Goal: Navigation & Orientation: Find specific page/section

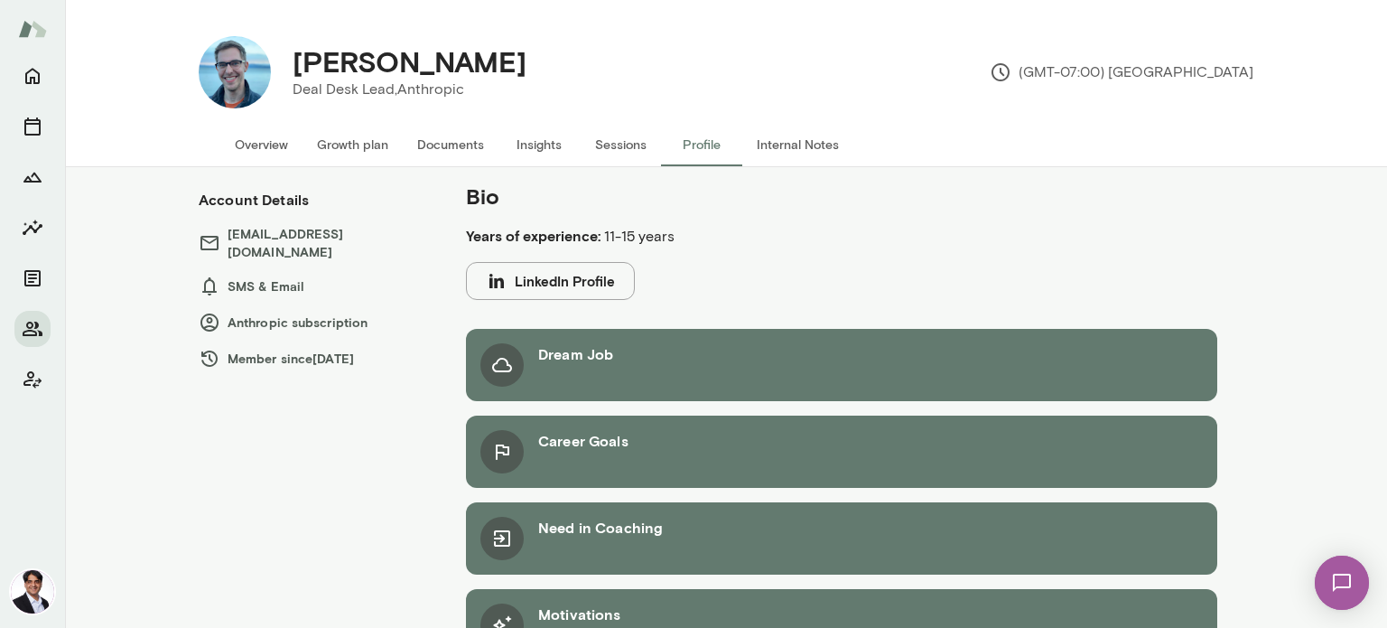
click at [261, 147] on button "Overview" at bounding box center [261, 144] width 82 height 43
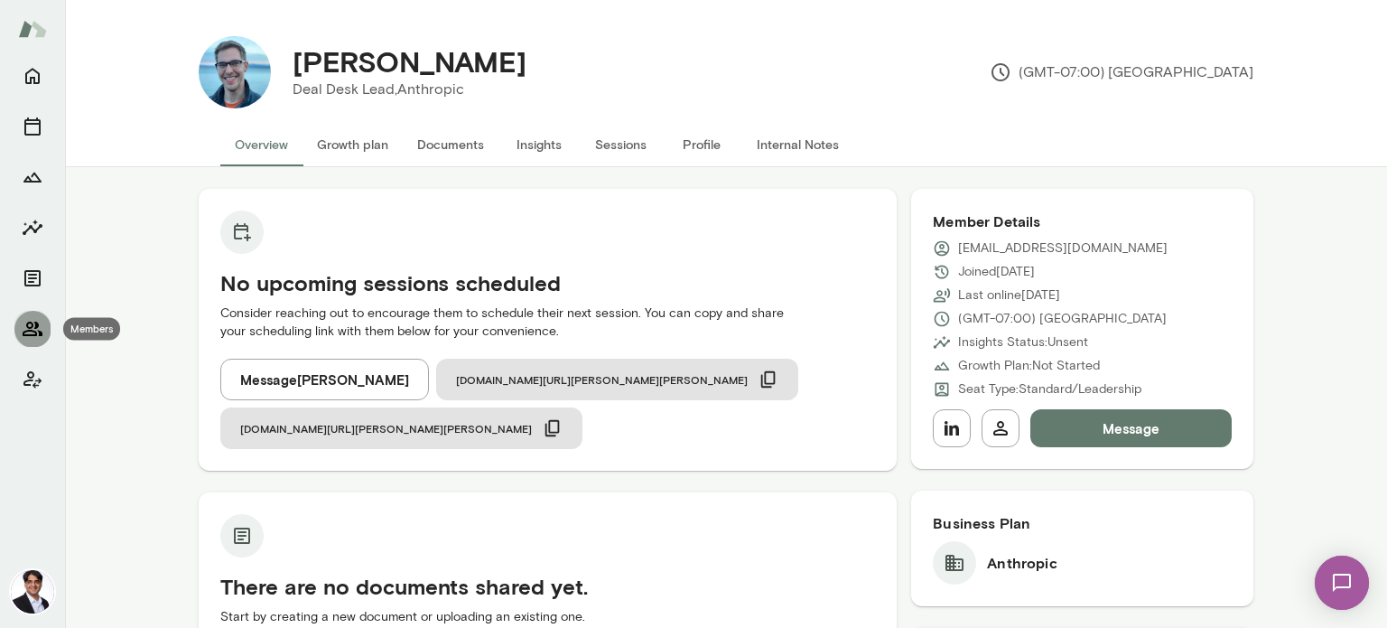
click at [34, 328] on icon "Members" at bounding box center [33, 328] width 20 height 14
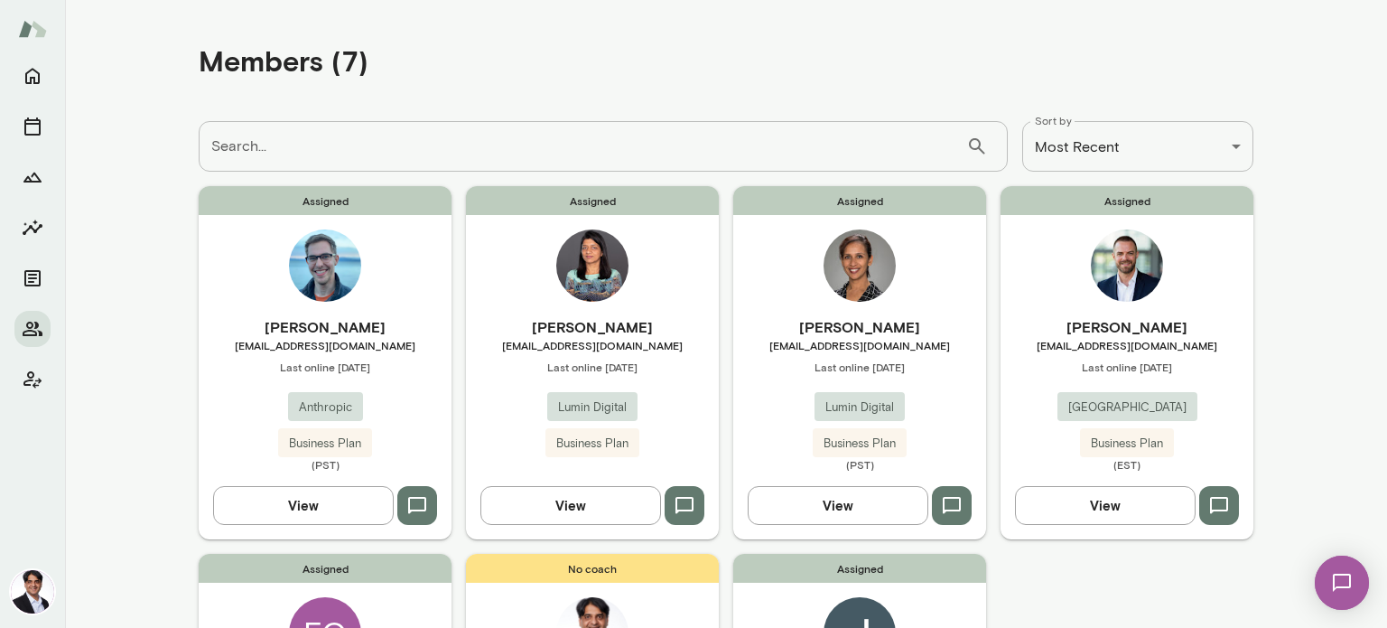
click at [569, 372] on span "Last online [DATE]" at bounding box center [592, 366] width 253 height 14
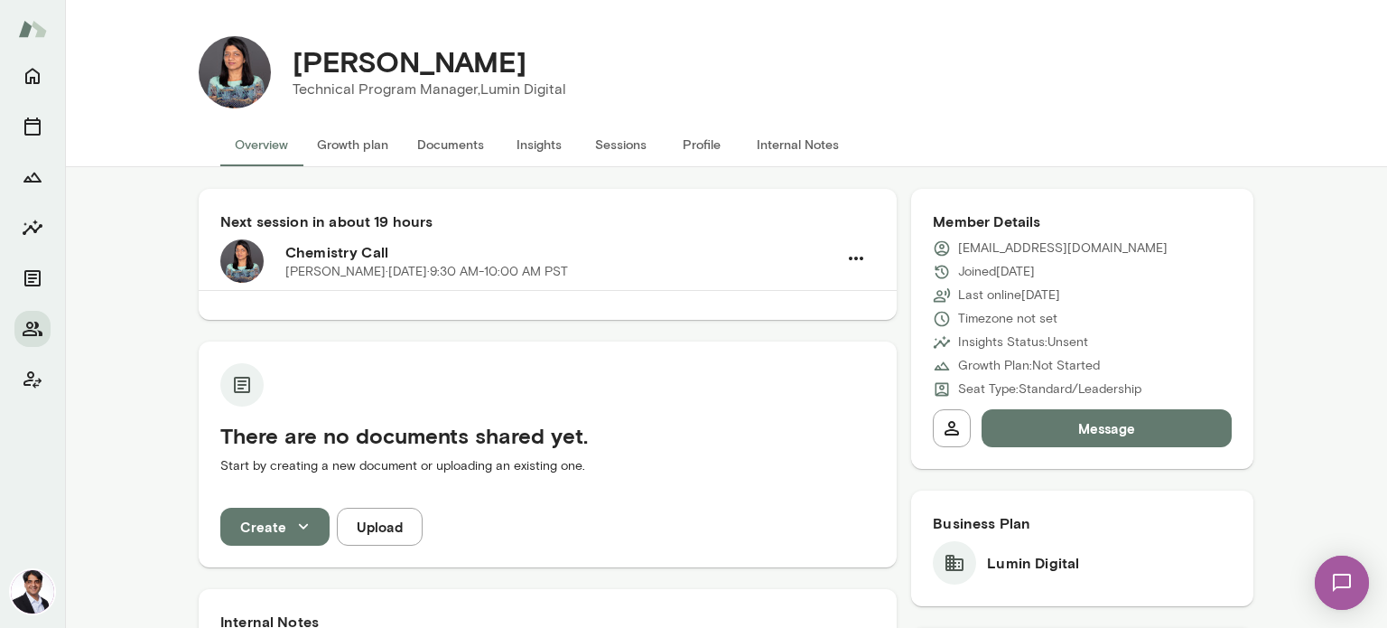
drag, startPoint x: 642, startPoint y: 526, endPoint x: 612, endPoint y: 523, distance: 29.9
drag, startPoint x: 612, startPoint y: 523, endPoint x: 415, endPoint y: 164, distance: 409.0
click at [416, 163] on button "Documents" at bounding box center [451, 144] width 96 height 43
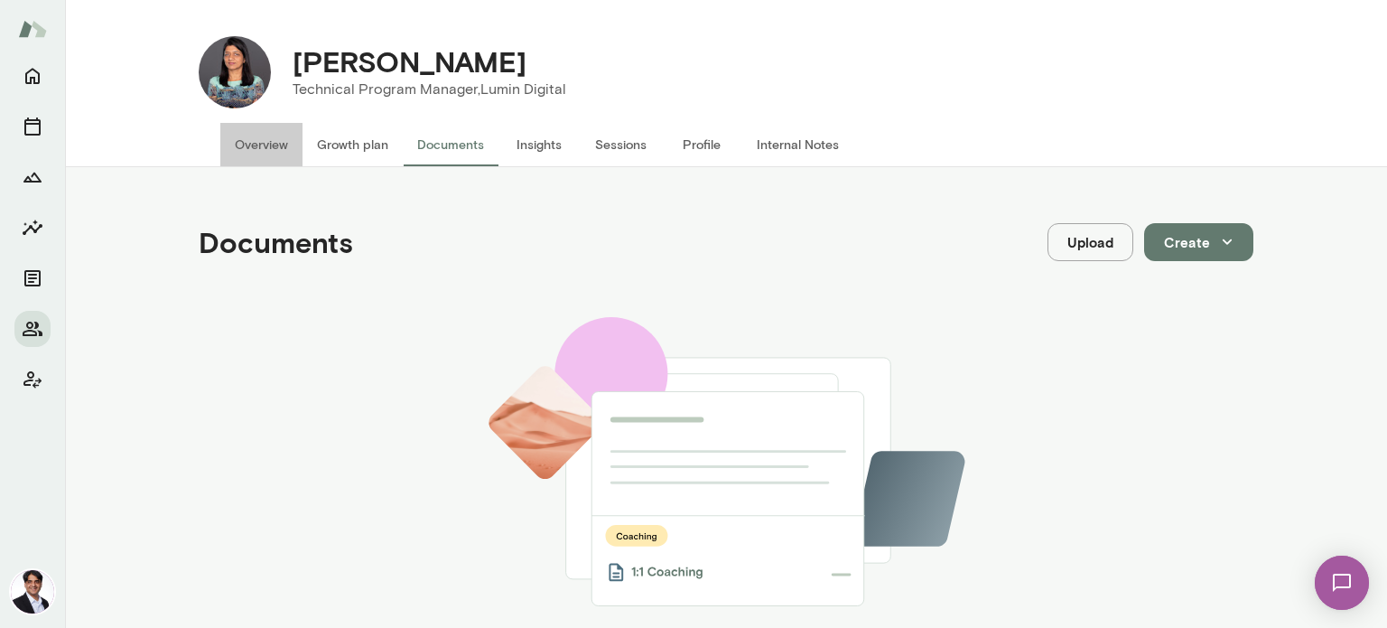
click at [266, 141] on button "Overview" at bounding box center [261, 144] width 82 height 43
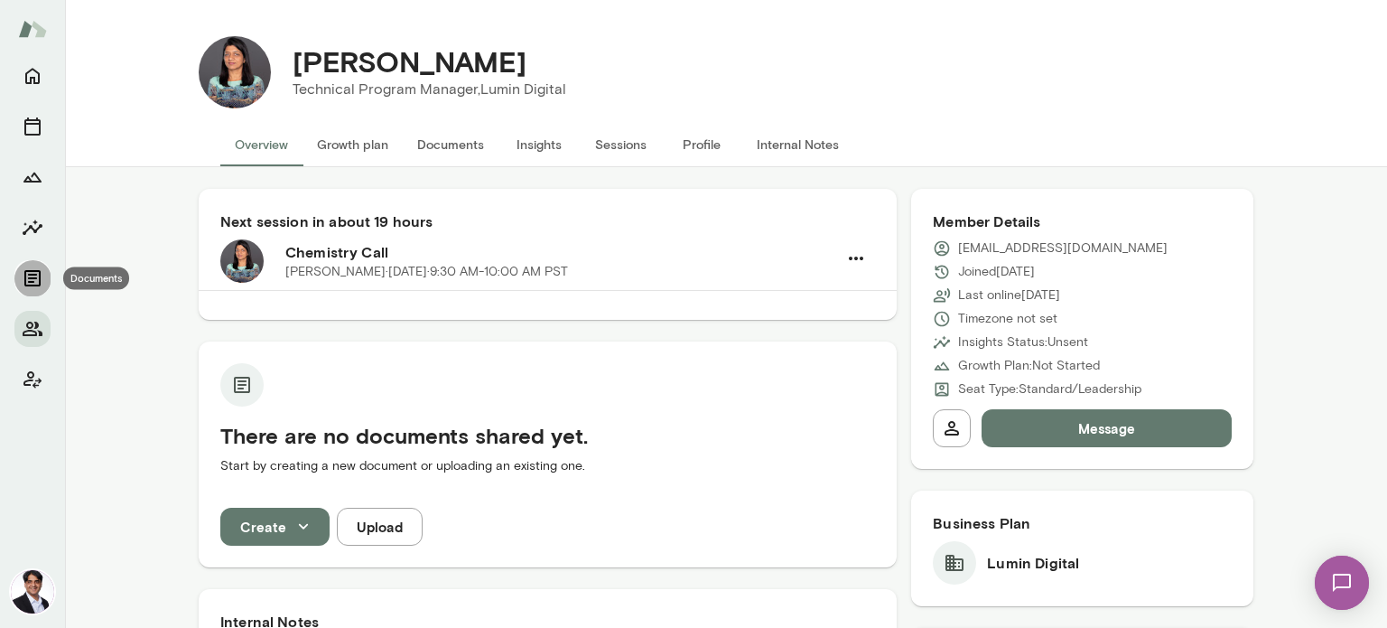
click at [42, 283] on icon "Documents" at bounding box center [33, 278] width 22 height 22
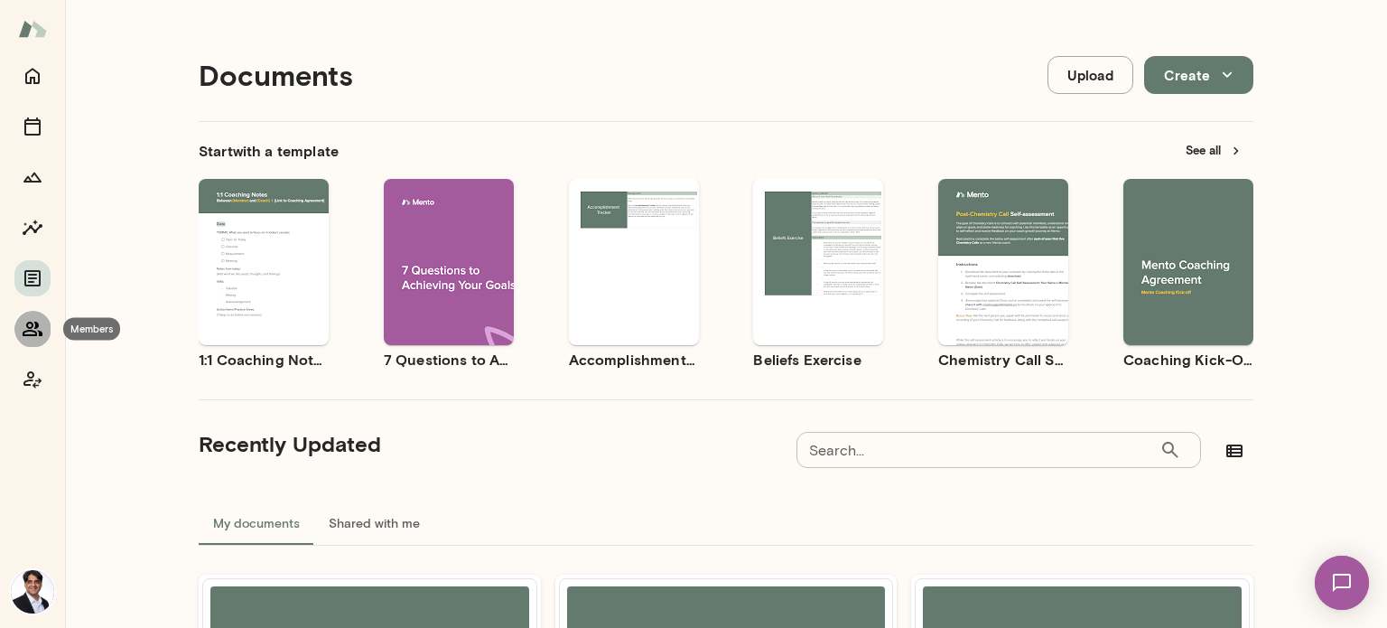
click at [34, 326] on icon "Members" at bounding box center [33, 329] width 22 height 22
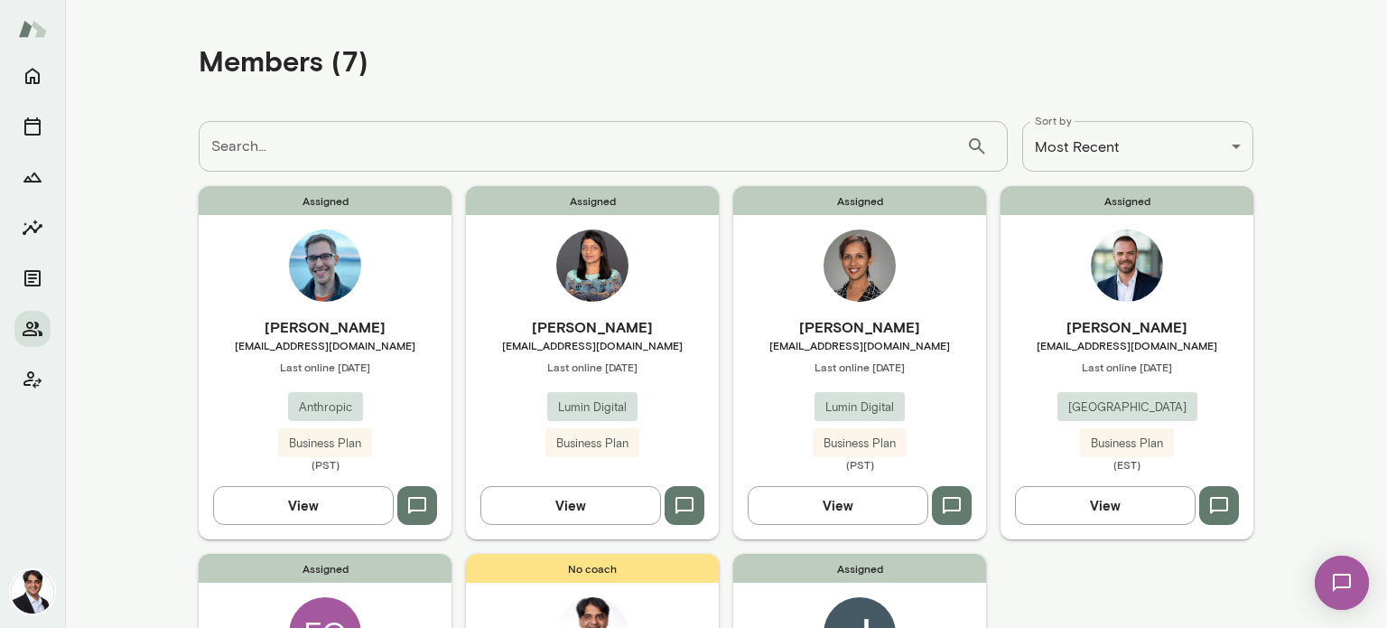
click at [582, 290] on img at bounding box center [592, 265] width 72 height 72
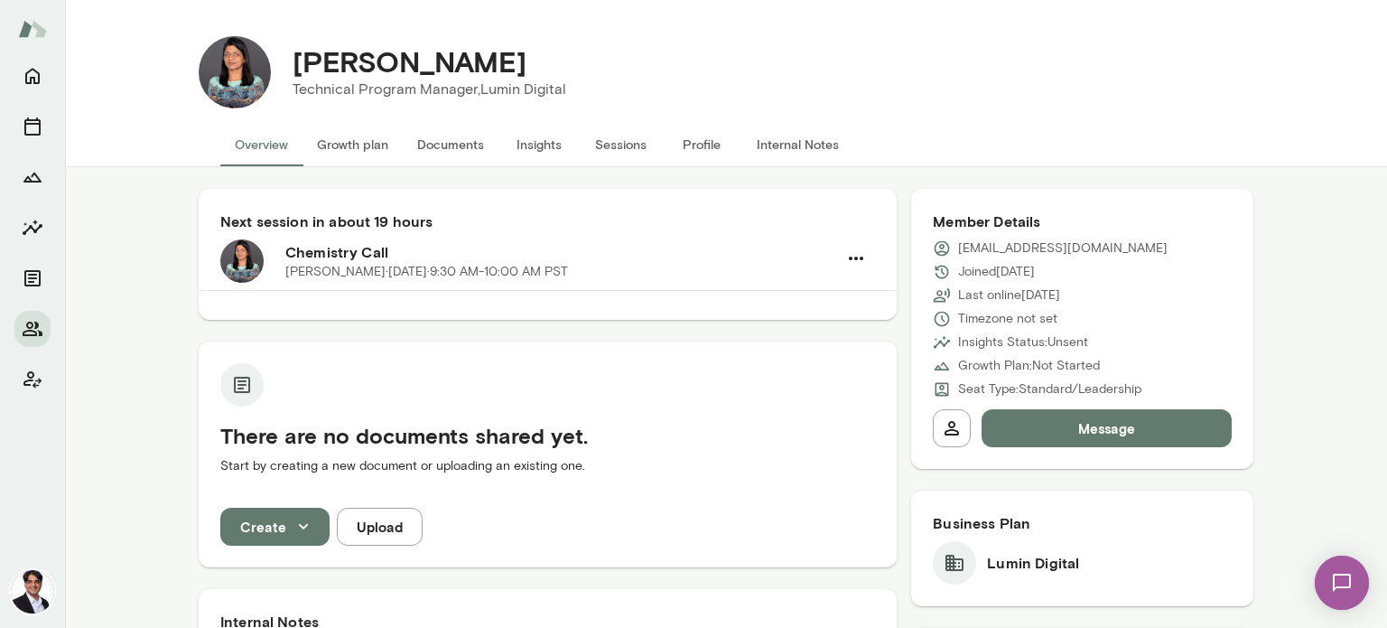
click at [697, 155] on button "Profile" at bounding box center [701, 144] width 81 height 43
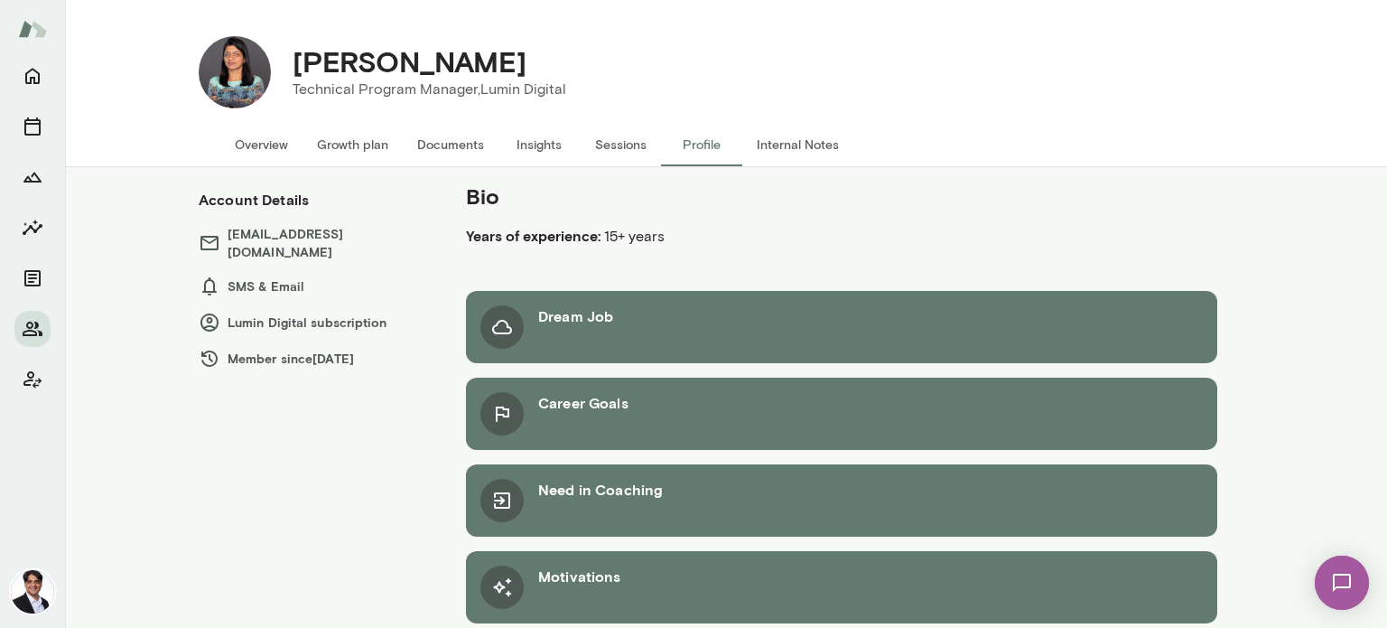
click at [621, 147] on button "Sessions" at bounding box center [620, 144] width 81 height 43
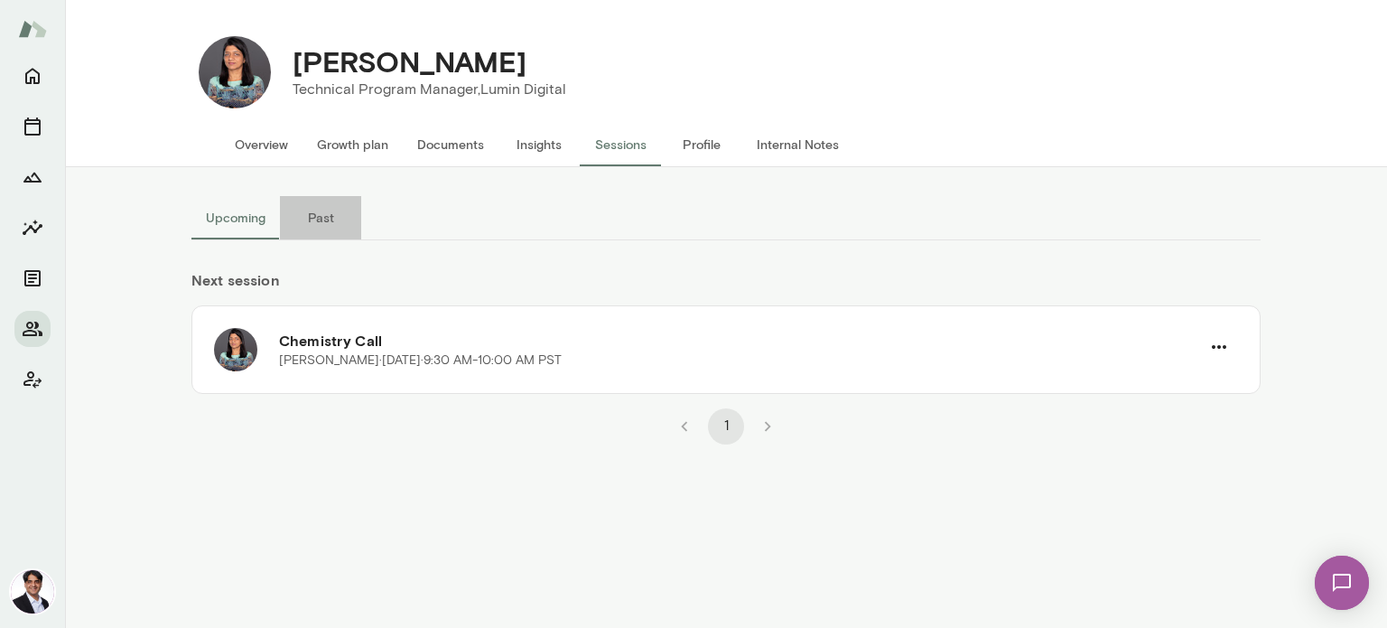
click at [309, 218] on button "Past" at bounding box center [320, 217] width 81 height 43
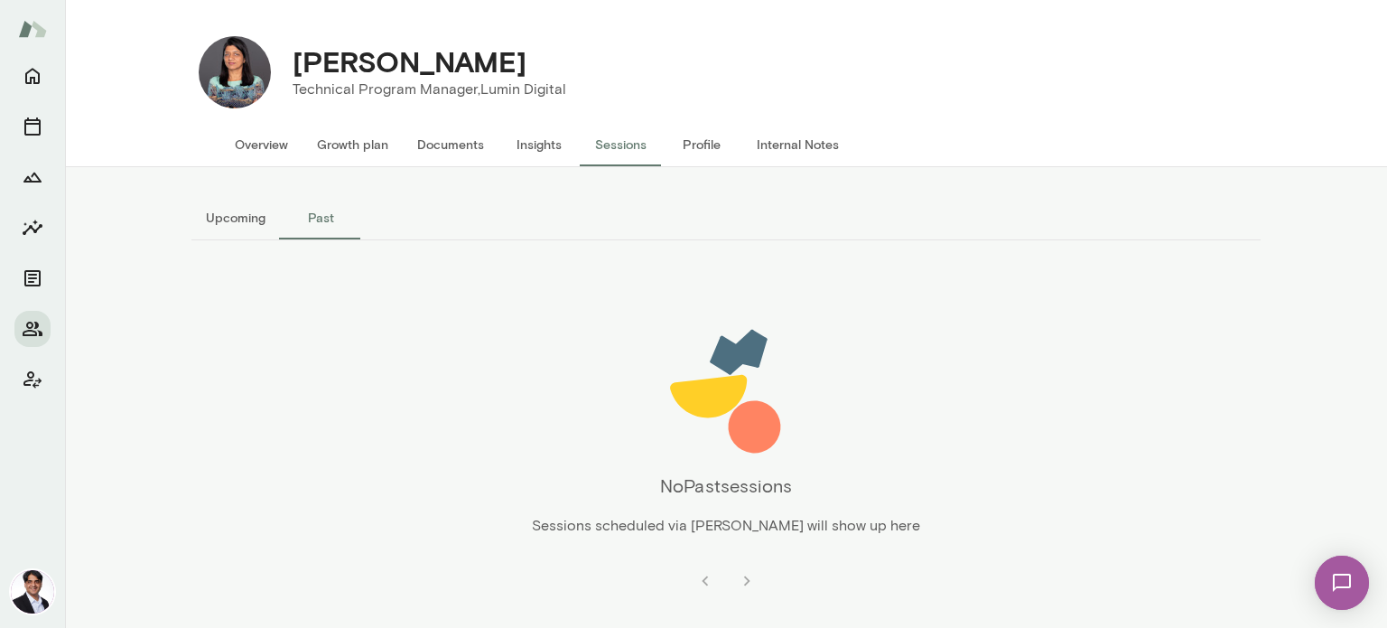
click at [208, 224] on button "Upcoming" at bounding box center [235, 217] width 89 height 43
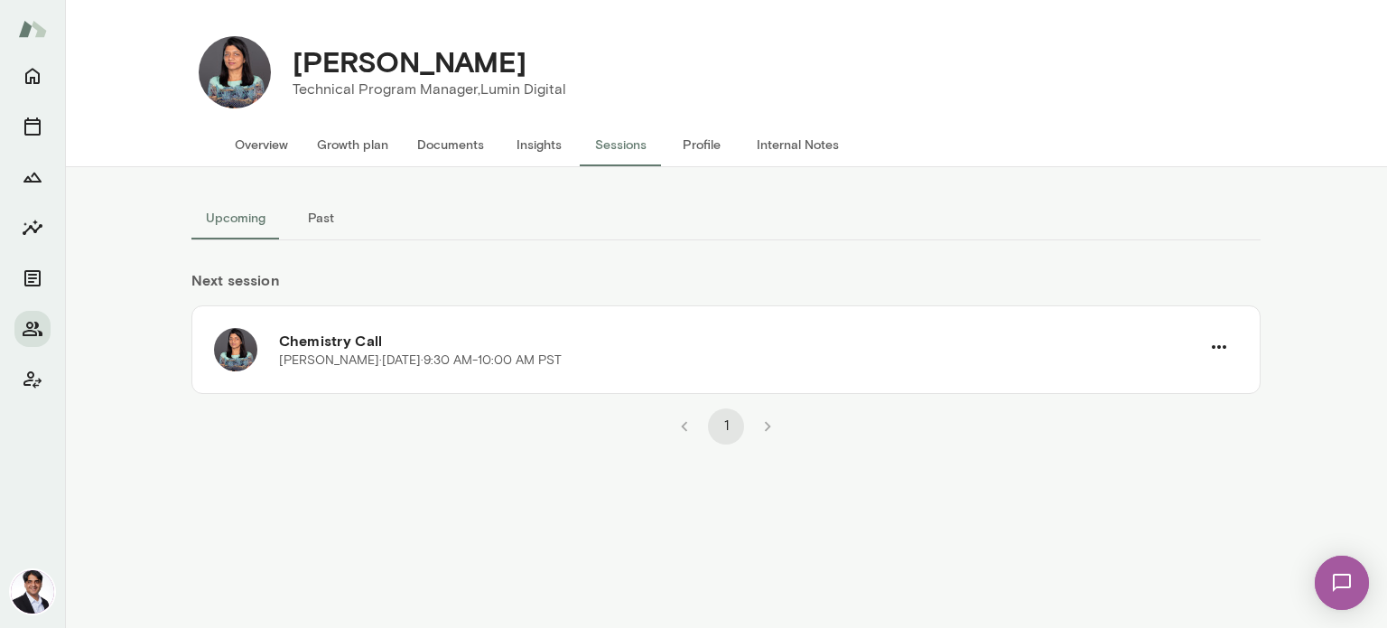
click at [255, 142] on button "Overview" at bounding box center [261, 144] width 82 height 43
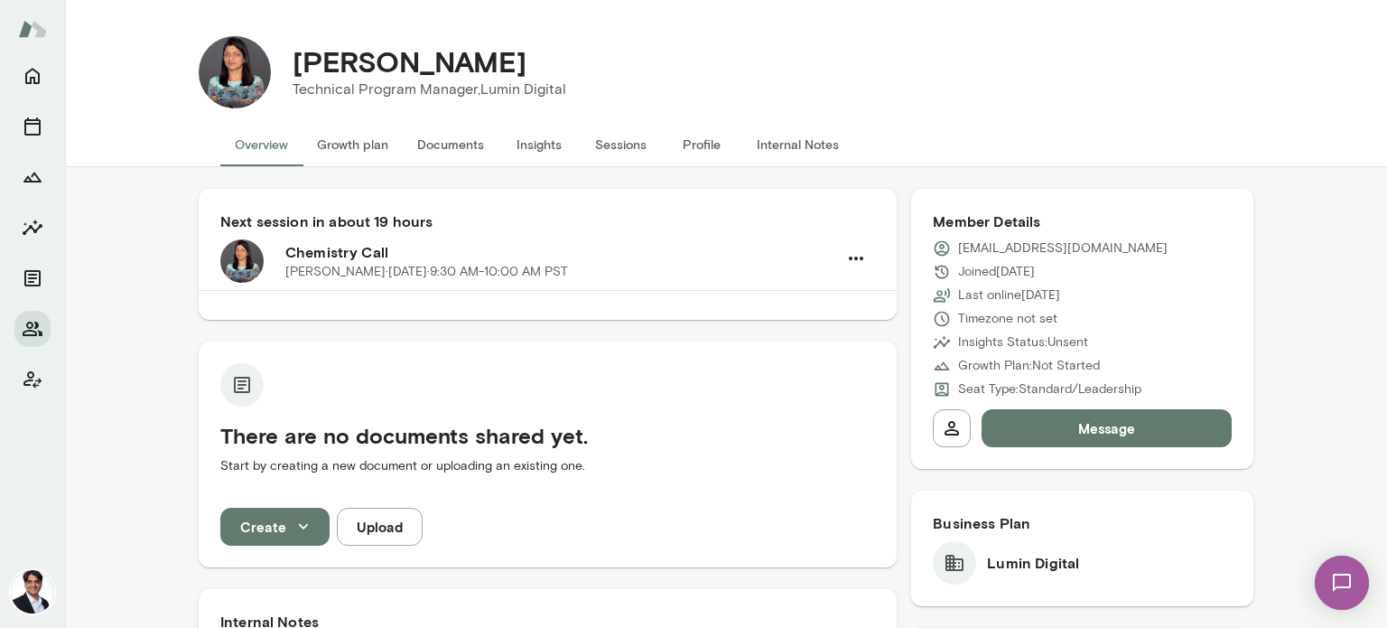
click at [706, 146] on button "Profile" at bounding box center [701, 144] width 81 height 43
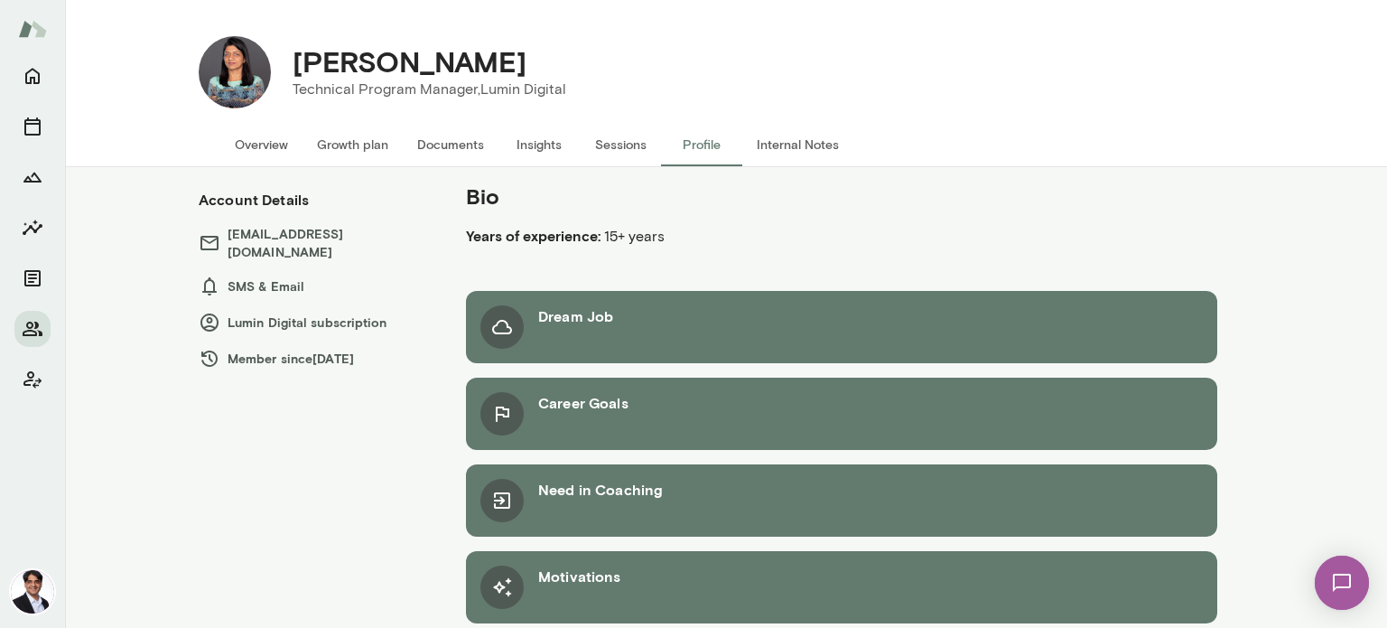
click at [579, 236] on b "Years of experience:" at bounding box center [533, 235] width 135 height 17
